Goal: Navigation & Orientation: Find specific page/section

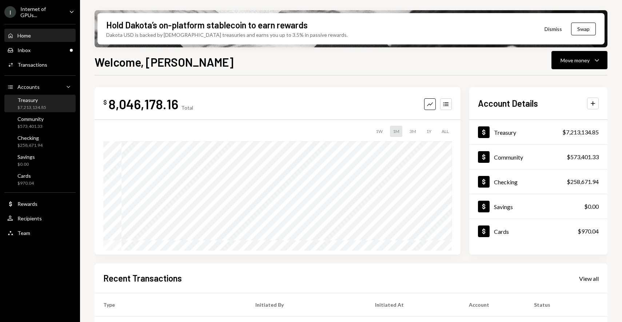
click at [43, 100] on div "Treasury" at bounding box center [31, 100] width 29 height 6
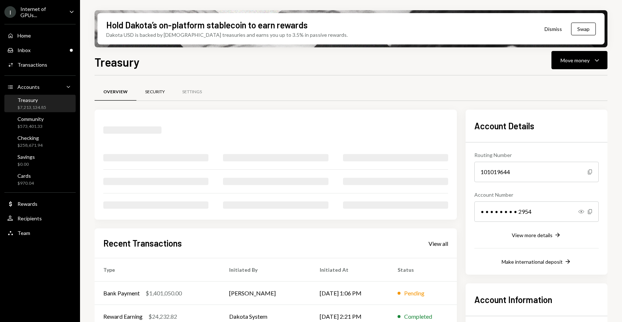
click at [150, 91] on div "Security" at bounding box center [155, 92] width 20 height 6
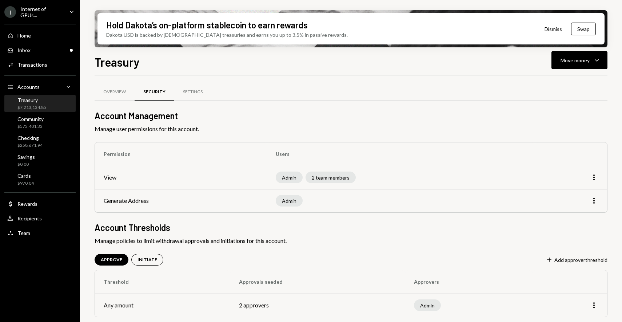
scroll to position [1, 0]
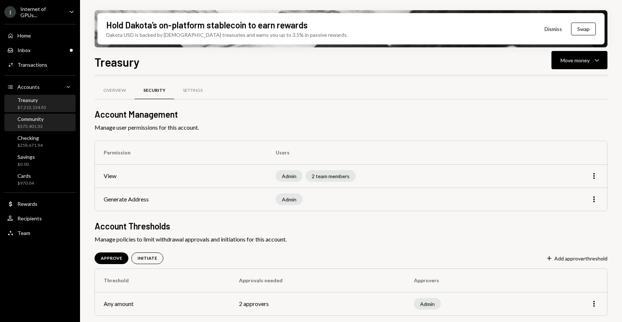
click at [39, 118] on div "Community" at bounding box center [30, 119] width 26 height 6
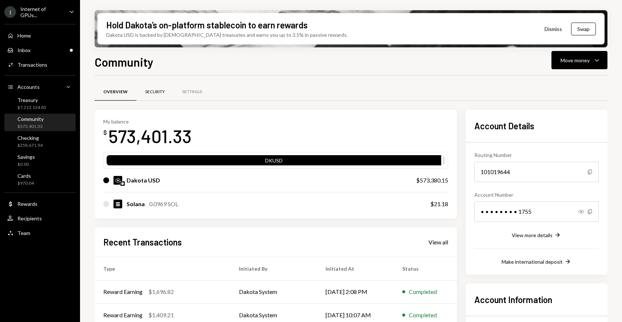
click at [151, 88] on div "Security" at bounding box center [154, 91] width 37 height 17
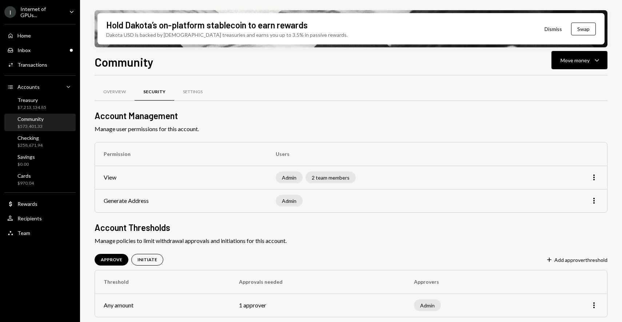
scroll to position [1, 0]
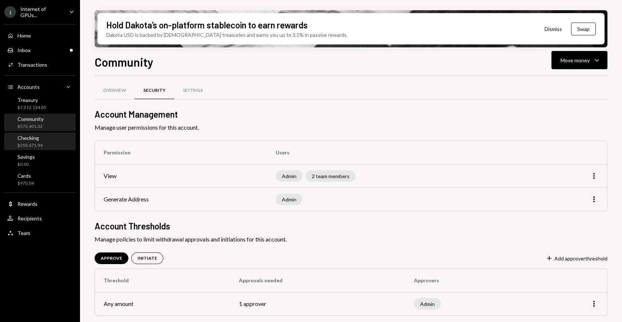
click at [50, 138] on div "Checking $258,671.94" at bounding box center [40, 142] width 66 height 14
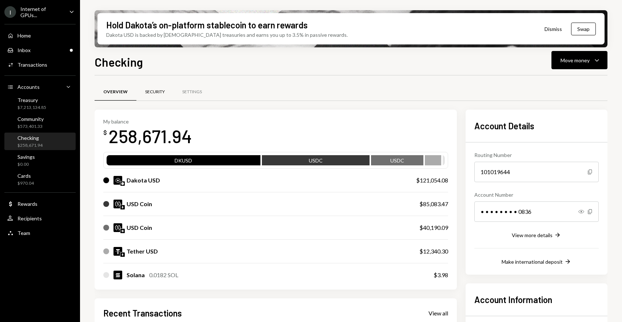
click at [151, 92] on div "Security" at bounding box center [155, 92] width 20 height 6
